Goal: Navigation & Orientation: Find specific page/section

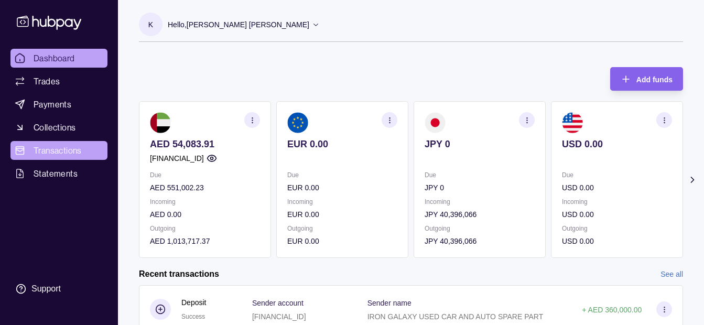
click at [69, 143] on link "Transactions" at bounding box center [58, 150] width 97 height 19
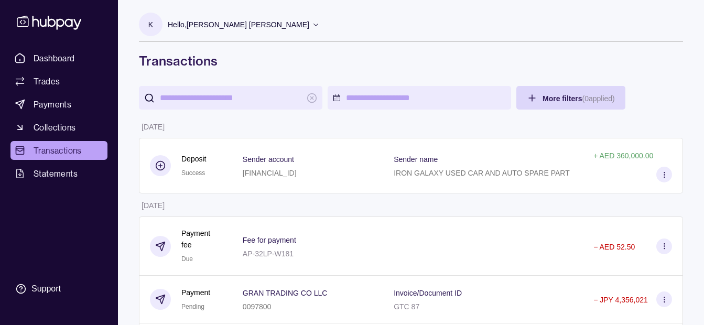
click at [239, 25] on p "Hello, [PERSON_NAME] [PERSON_NAME]" at bounding box center [239, 25] width 142 height 12
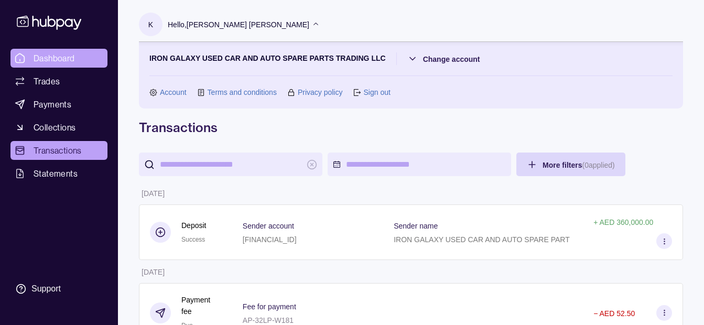
click at [70, 55] on span "Dashboard" at bounding box center [54, 58] width 41 height 13
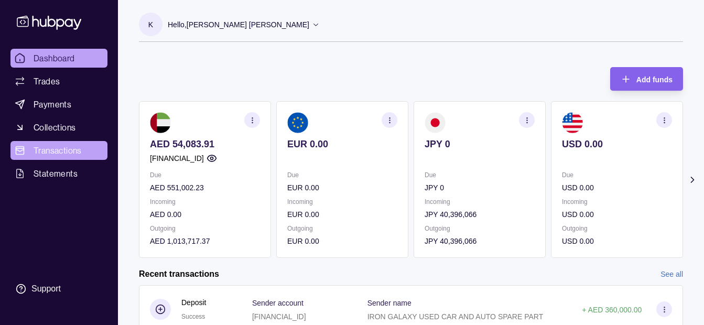
click at [67, 147] on span "Transactions" at bounding box center [58, 150] width 48 height 13
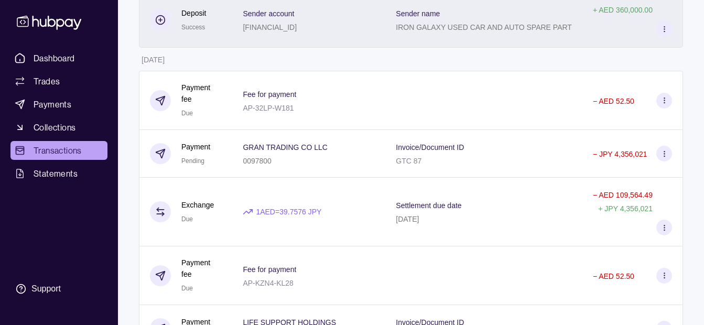
scroll to position [157, 0]
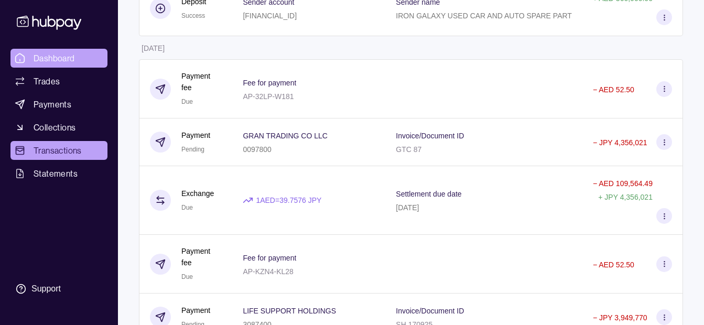
click at [71, 62] on span "Dashboard" at bounding box center [54, 58] width 41 height 13
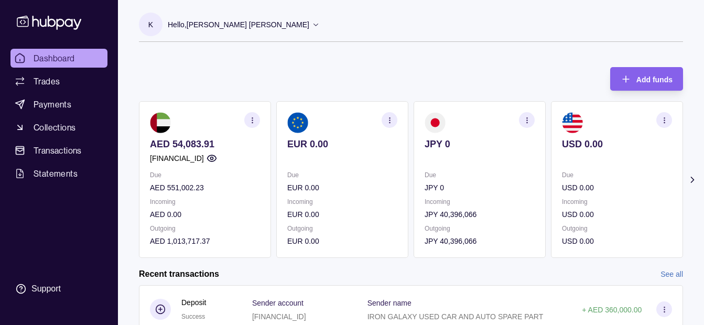
click at [228, 25] on p "Hello, [PERSON_NAME] [PERSON_NAME]" at bounding box center [239, 25] width 142 height 12
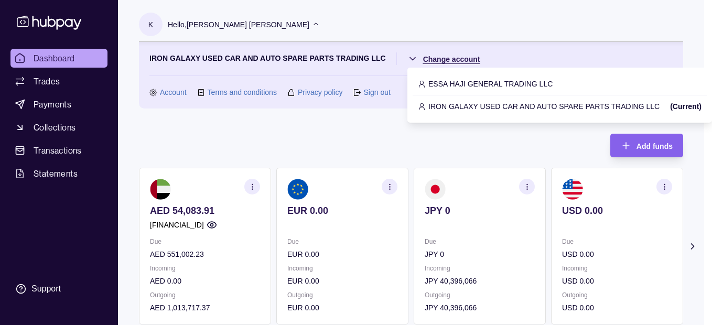
click at [446, 64] on html "Dashboard Trades Payments Collections Transactions Statements Support K Hello, …" at bounding box center [356, 312] width 712 height 624
click at [449, 78] on p "ESSA HAJI GENERAL TRADING LLC" at bounding box center [490, 84] width 124 height 12
